Goal: Navigation & Orientation: Find specific page/section

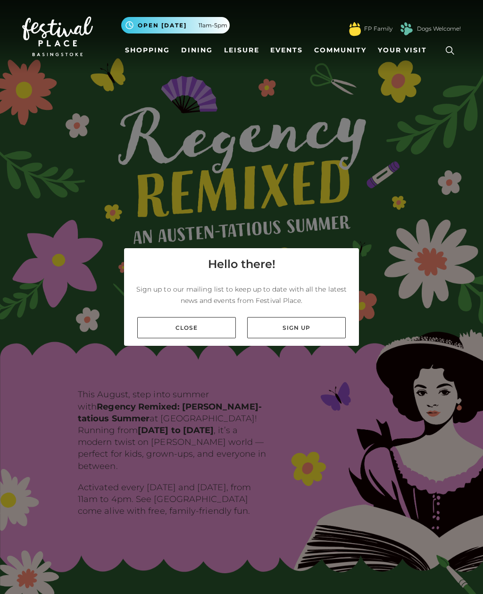
click at [220, 339] on link "Close" at bounding box center [186, 327] width 99 height 21
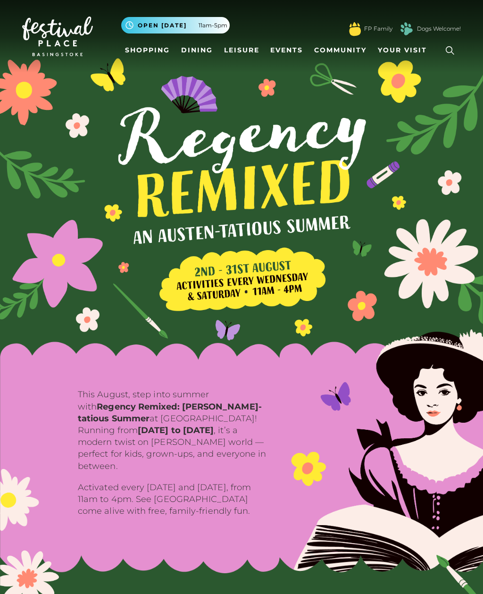
click at [194, 26] on span "Open today 11am-5pm" at bounding box center [183, 25] width 90 height 8
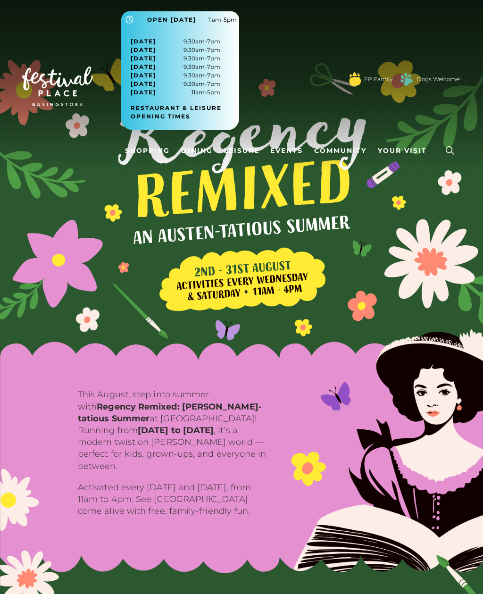
click at [151, 117] on link "Restaurant & Leisure opening times" at bounding box center [184, 112] width 106 height 17
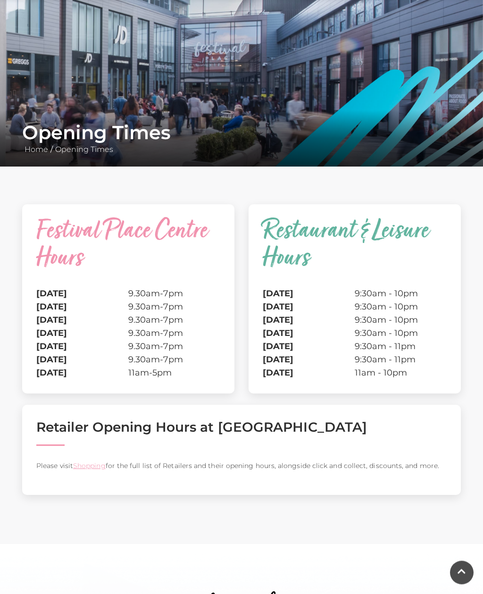
scroll to position [69, 0]
click at [88, 462] on link "Shopping" at bounding box center [89, 466] width 33 height 8
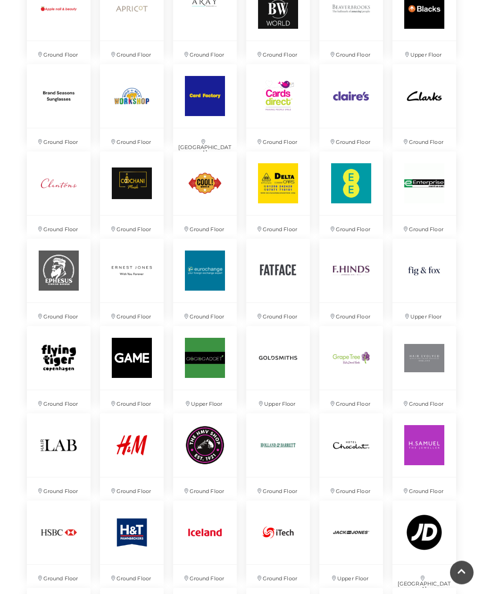
scroll to position [844, 0]
click at [140, 445] on img at bounding box center [132, 446] width 64 height 64
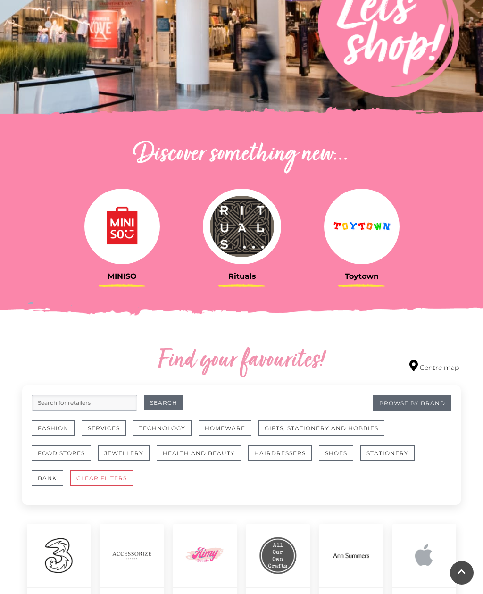
scroll to position [221, 0]
